Goal: Book appointment/travel/reservation

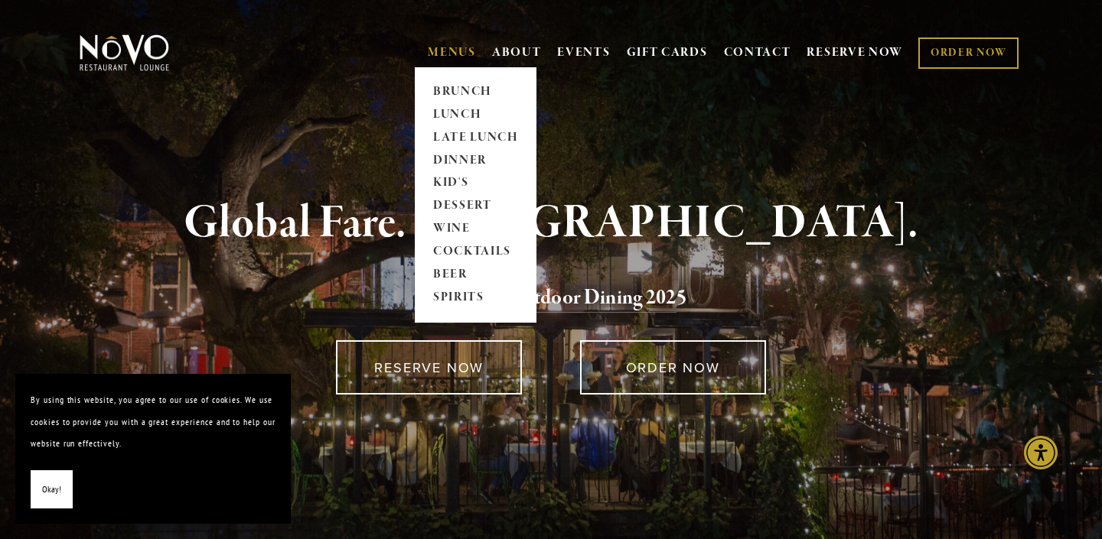
click at [451, 50] on link "MENUS" at bounding box center [452, 52] width 48 height 15
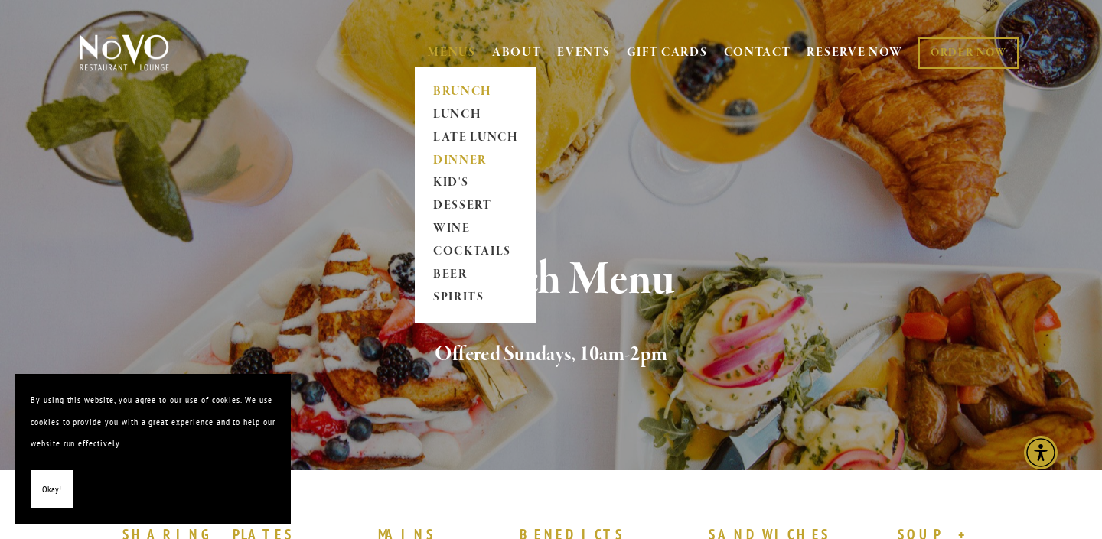
click at [453, 156] on link "DINNER" at bounding box center [476, 160] width 96 height 23
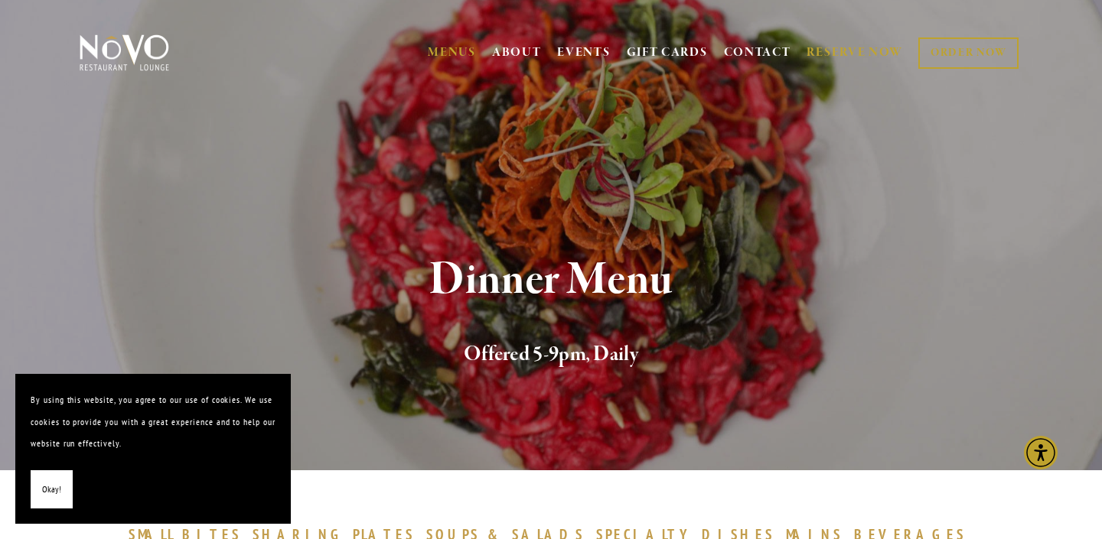
click at [841, 56] on link "RESERVE NOW" at bounding box center [854, 52] width 96 height 29
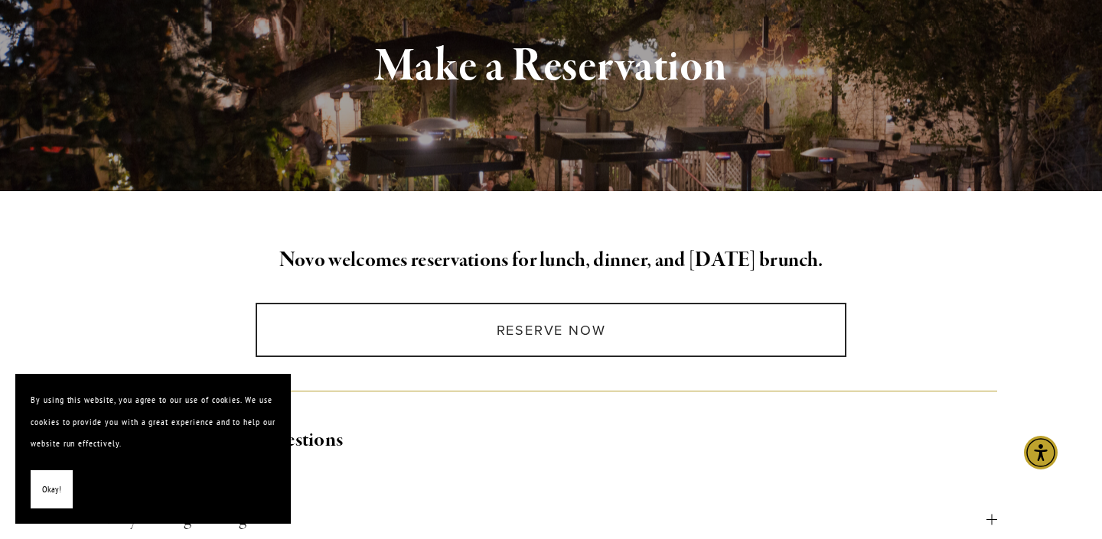
scroll to position [215, 0]
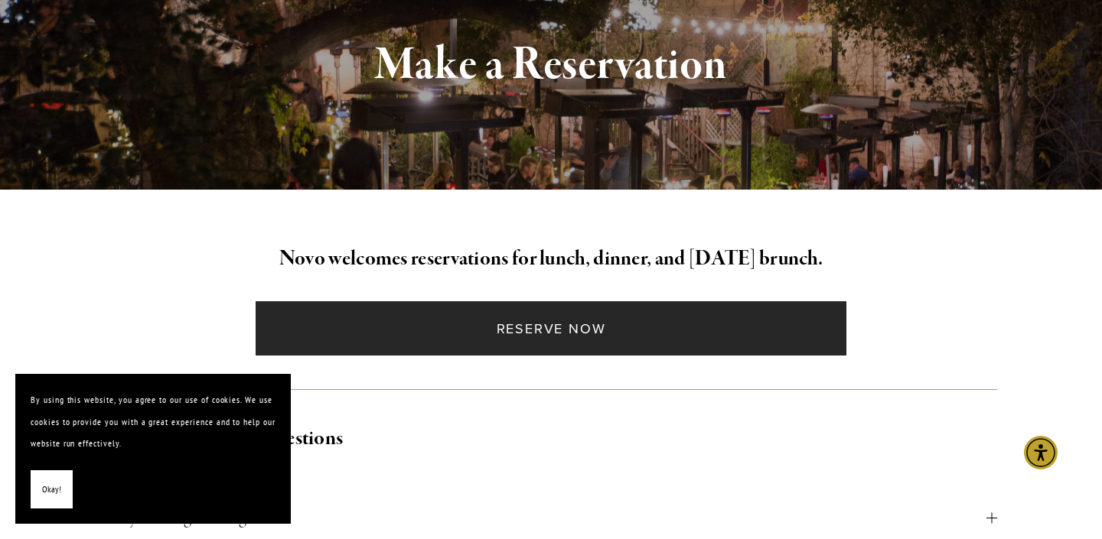
click at [569, 327] on link "Reserve Now" at bounding box center [550, 328] width 590 height 54
